Goal: Task Accomplishment & Management: Use online tool/utility

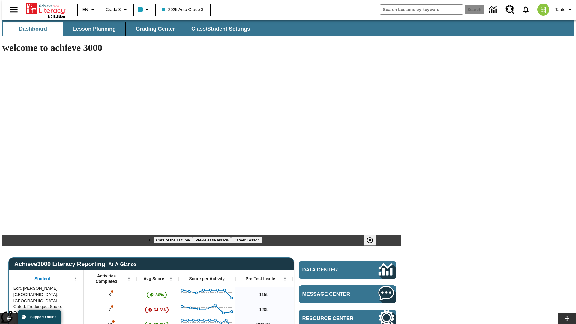
click at [153, 29] on span "Grading Center" at bounding box center [155, 28] width 39 height 7
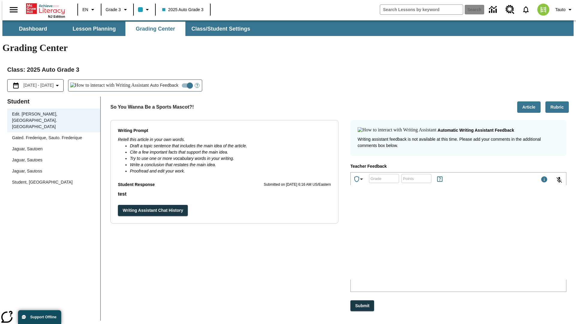
click at [52, 146] on div "Jaguar, Sautoen" at bounding box center [53, 149] width 83 height 6
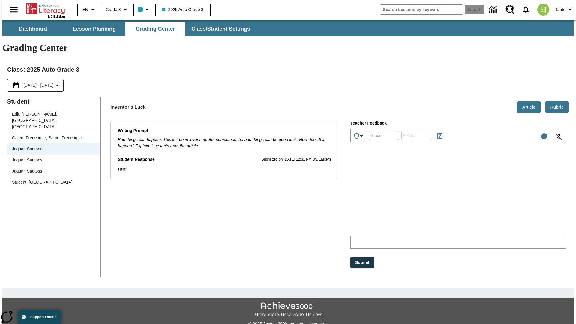
scroll to position [13, 0]
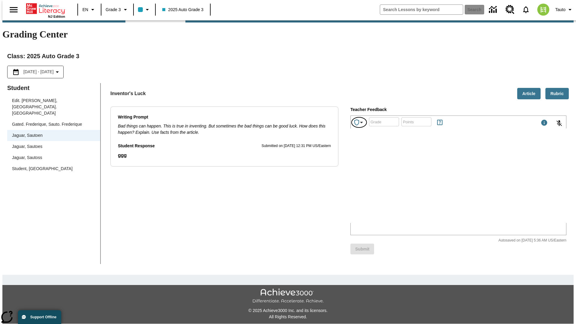
click at [359, 119] on icon "Achievements" at bounding box center [361, 122] width 7 height 7
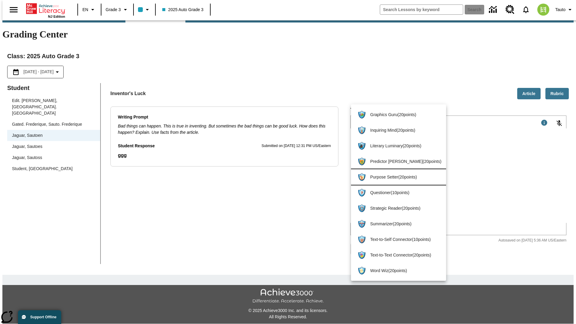
click at [396, 177] on span "Purpose Setter ( 20 points )" at bounding box center [405, 177] width 71 height 6
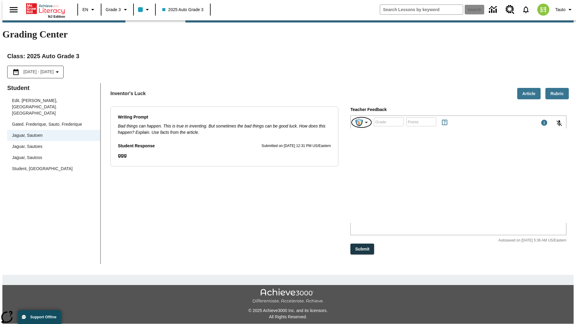
click at [362, 118] on img "Purpose Setter" at bounding box center [358, 122] width 7 height 8
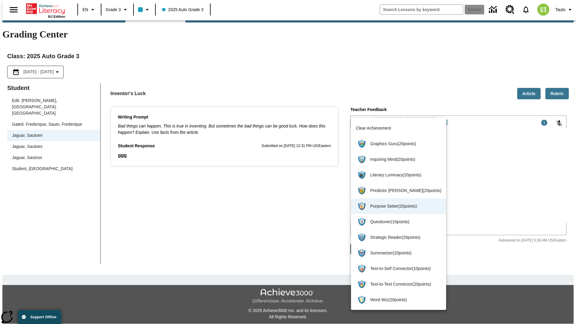
scroll to position [0, 0]
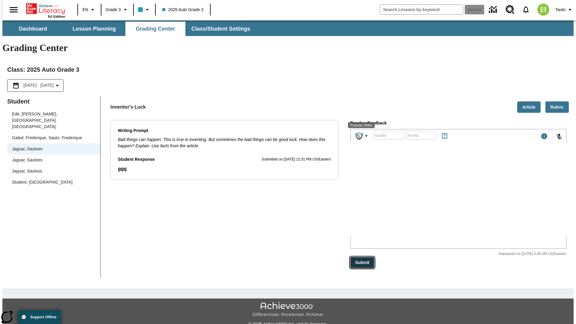
click at [362, 257] on button "Submit" at bounding box center [362, 262] width 24 height 11
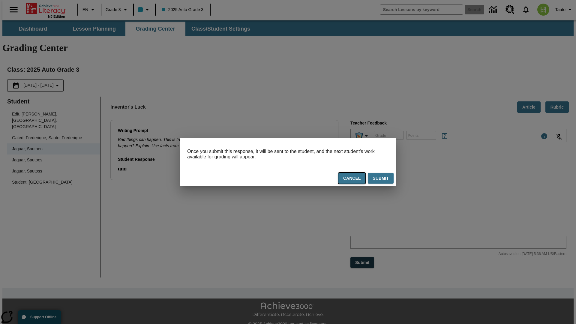
click at [352, 179] on button "Cancel" at bounding box center [351, 178] width 27 height 11
